Goal: Task Accomplishment & Management: Use online tool/utility

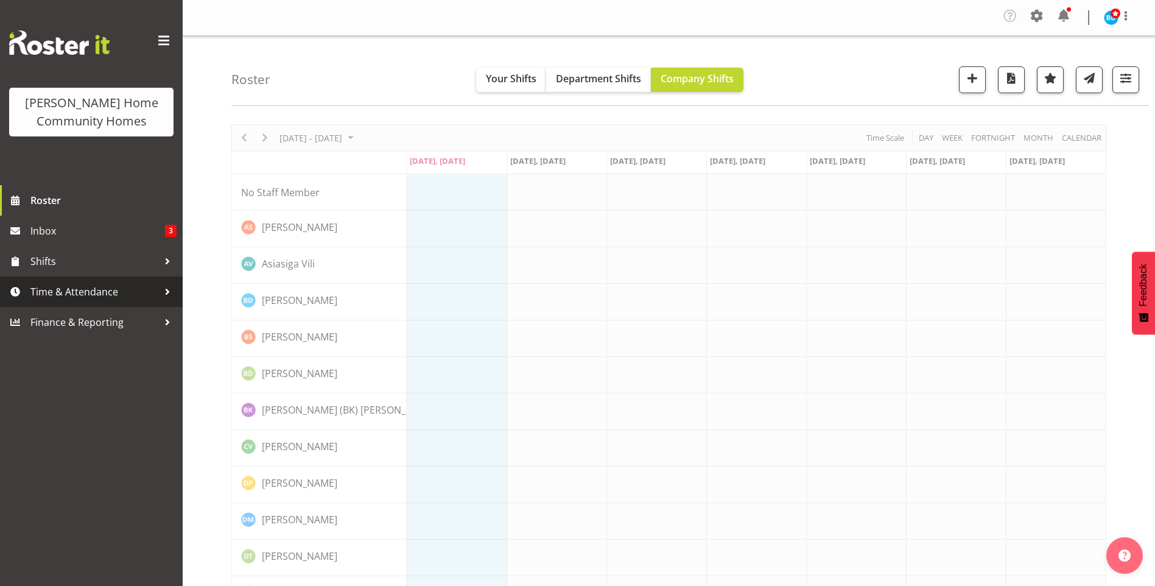
click at [72, 292] on span "Time & Attendance" at bounding box center [94, 292] width 128 height 18
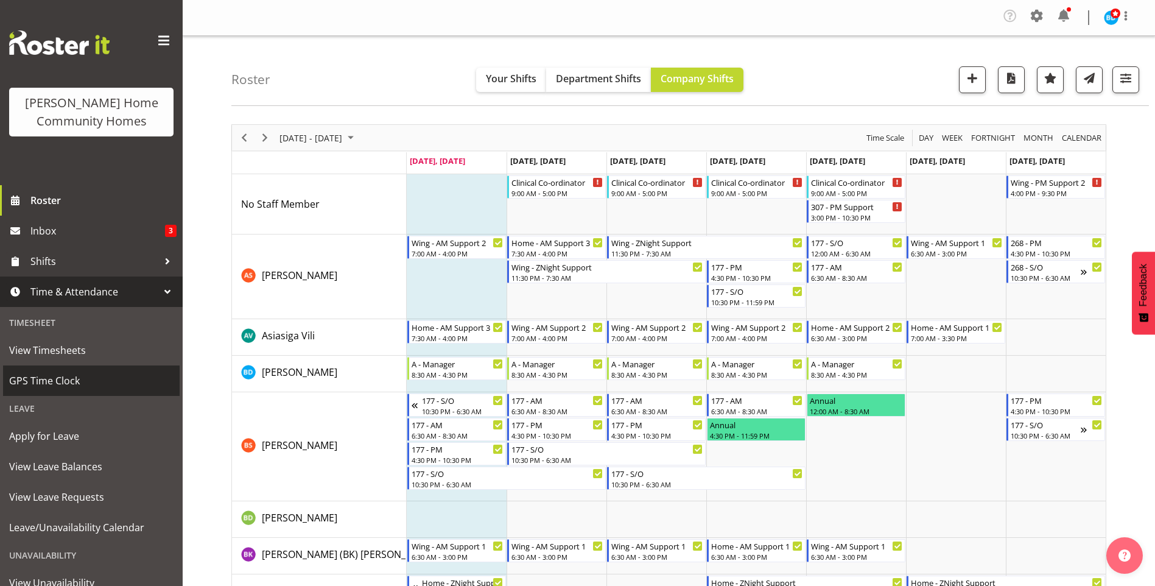
click at [47, 379] on span "GPS Time Clock" at bounding box center [91, 380] width 164 height 18
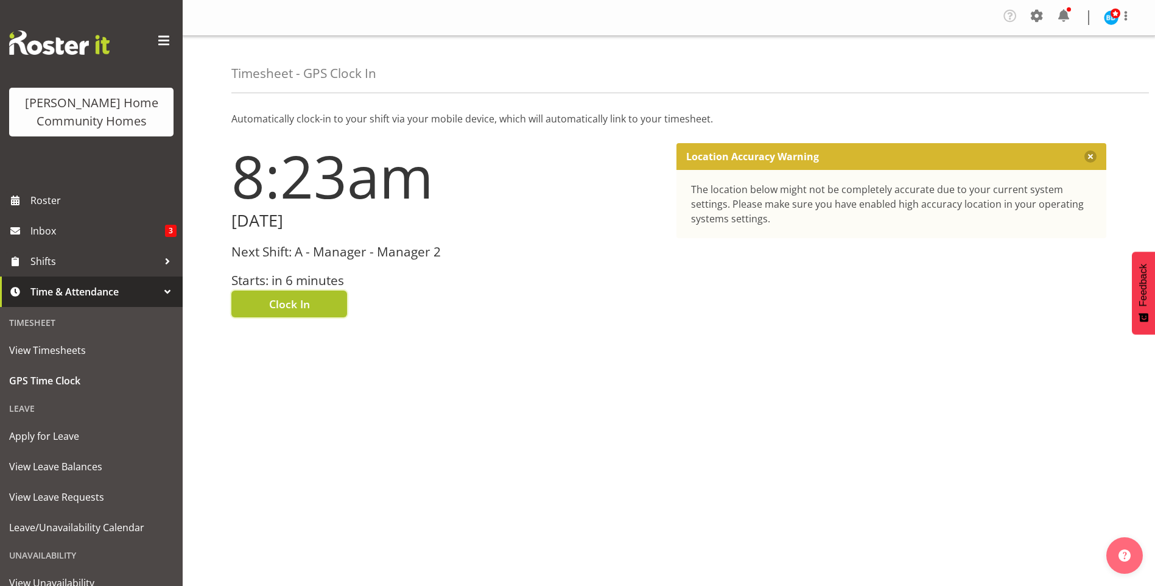
click at [301, 309] on span "Clock In" at bounding box center [289, 304] width 41 height 16
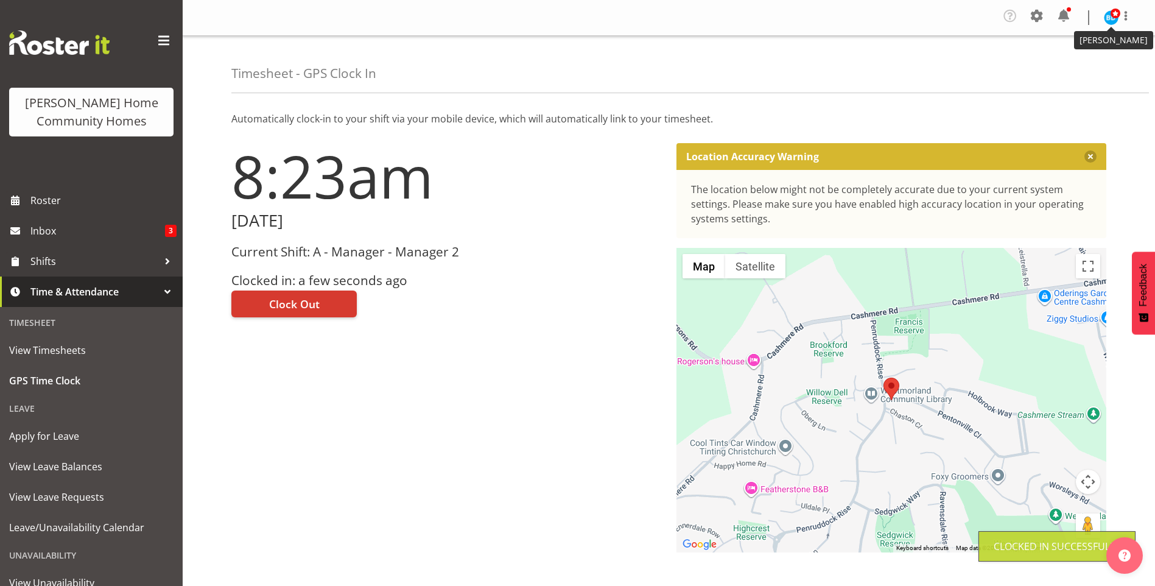
click at [1115, 15] on span at bounding box center [1116, 14] width 10 height 10
click at [1072, 61] on link "Log Out" at bounding box center [1074, 67] width 117 height 22
